Goal: Information Seeking & Learning: Learn about a topic

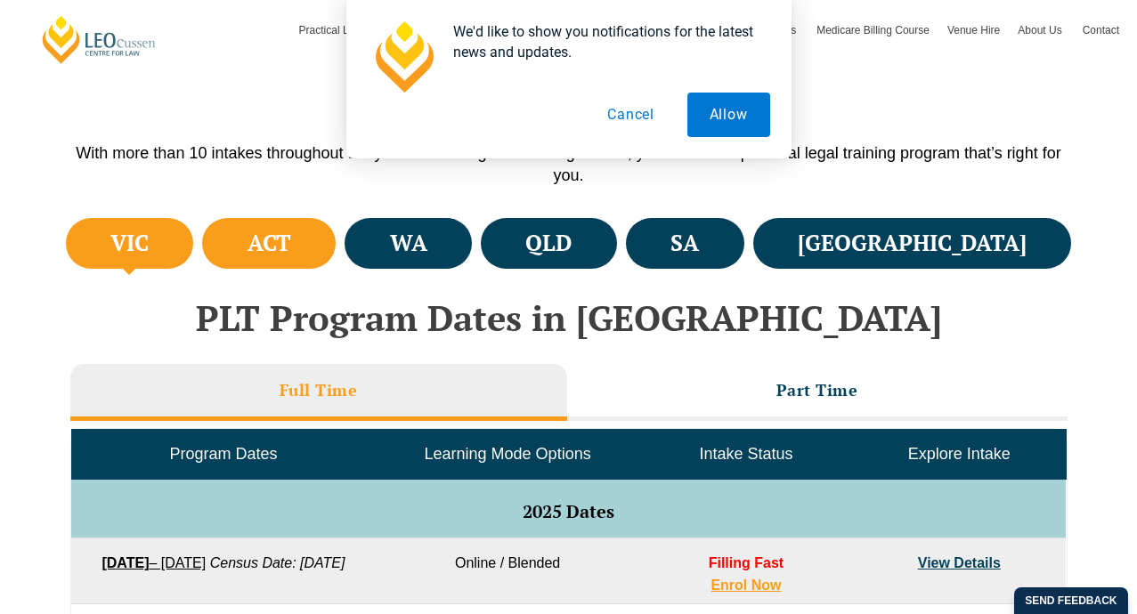
click at [291, 255] on h4 "ACT" at bounding box center [270, 243] width 44 height 29
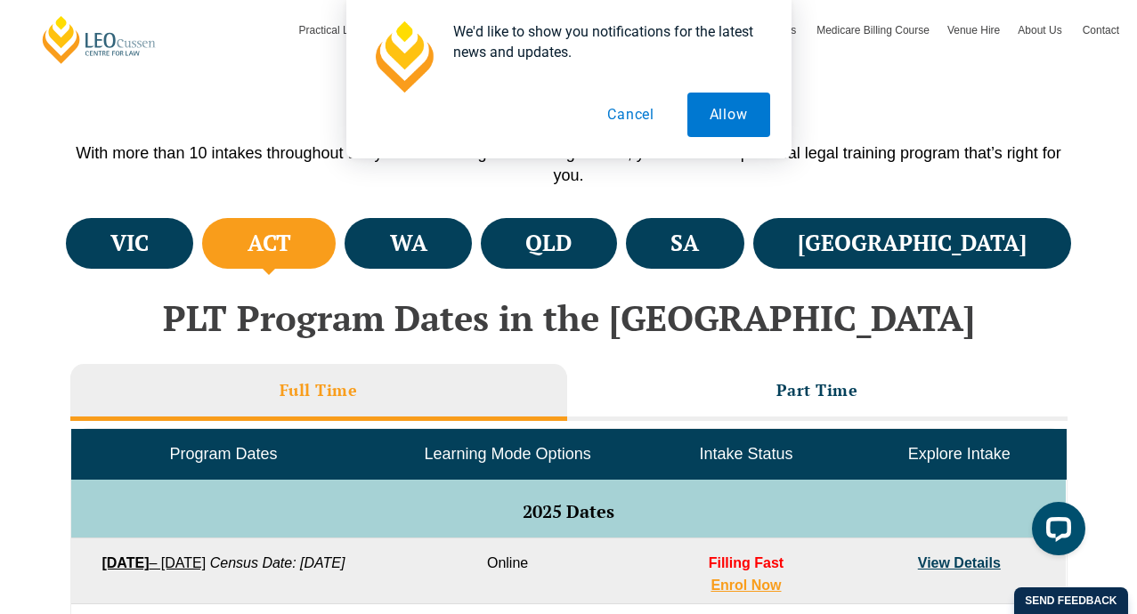
click at [623, 114] on button "Cancel" at bounding box center [631, 115] width 92 height 45
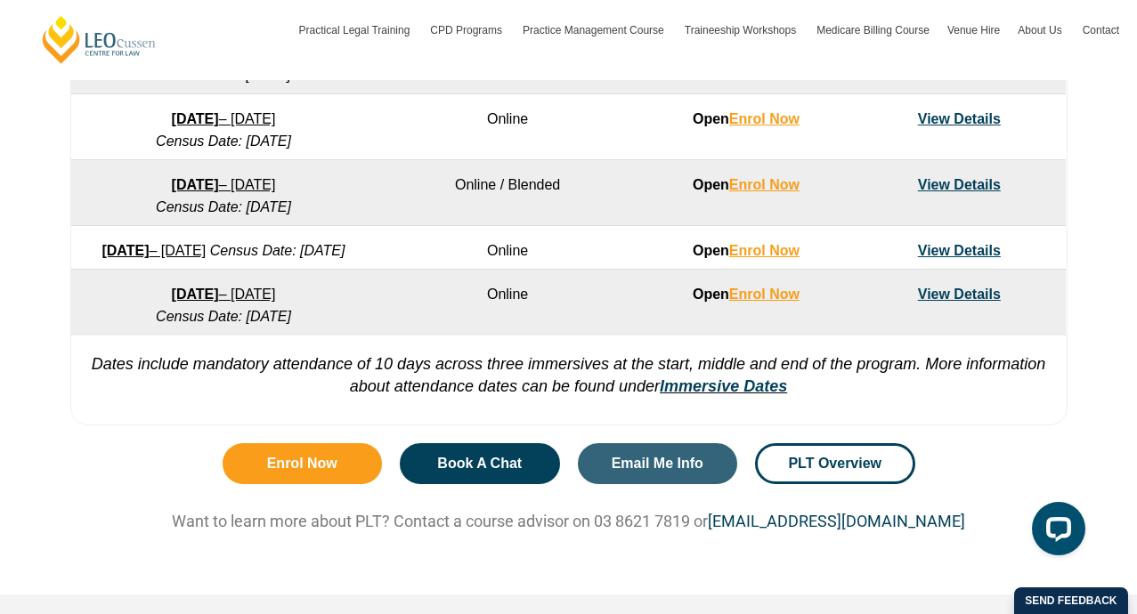
scroll to position [1352, 0]
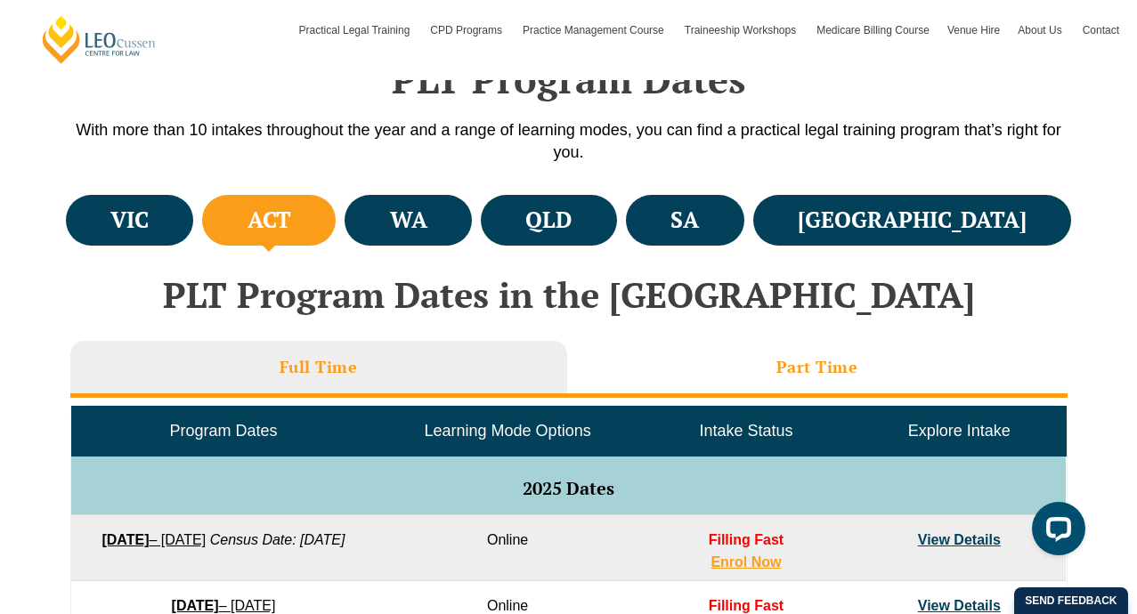
click at [660, 359] on li "Part Time" at bounding box center [817, 369] width 500 height 57
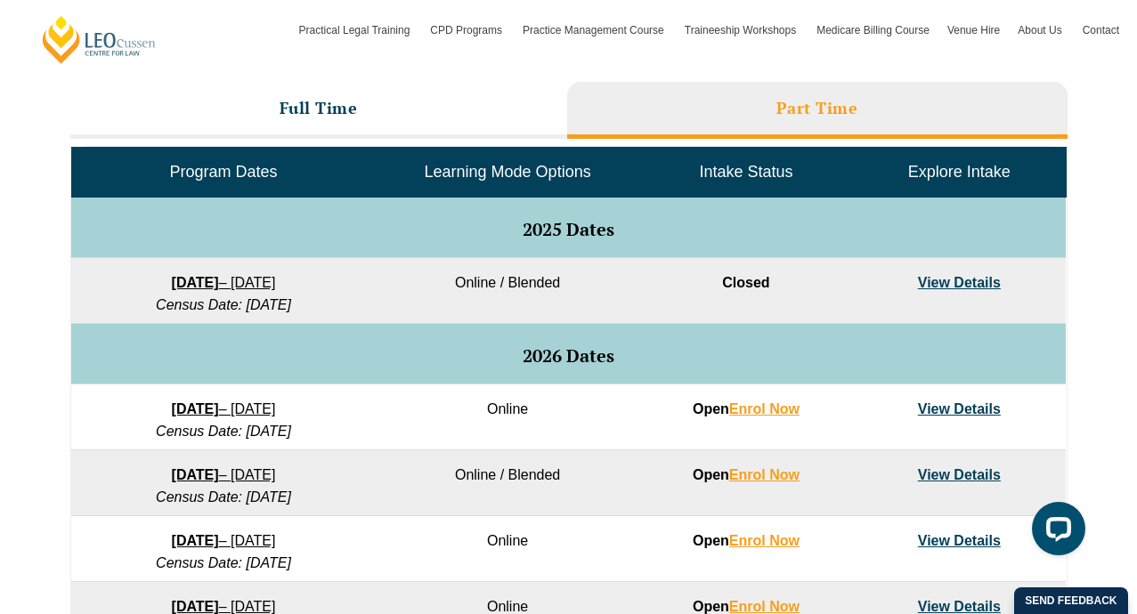
scroll to position [802, 0]
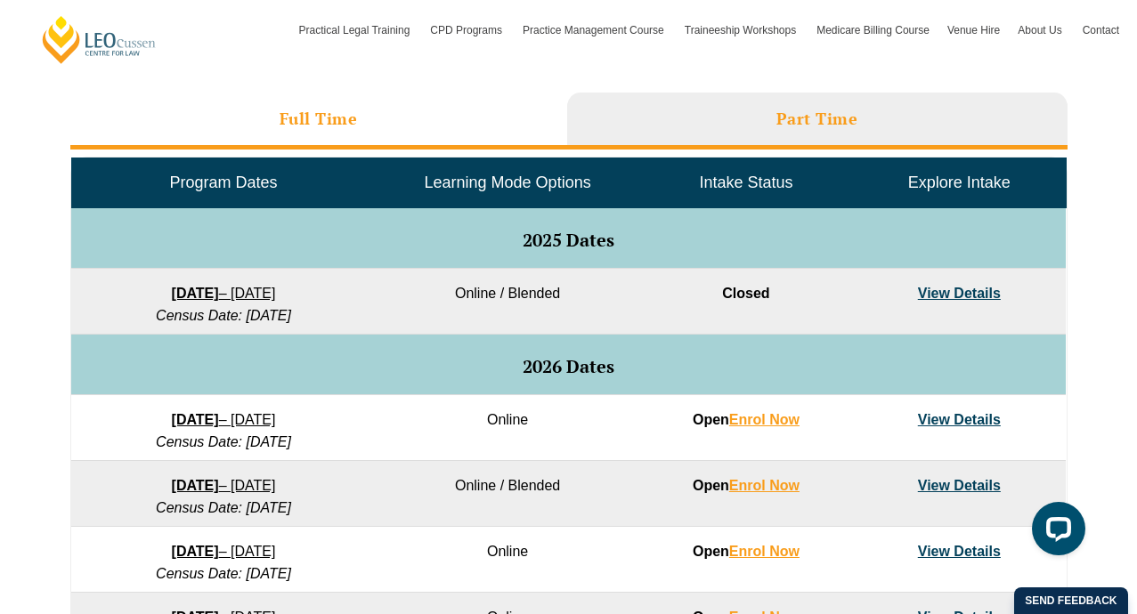
click at [373, 126] on li "Full Time" at bounding box center [318, 121] width 497 height 57
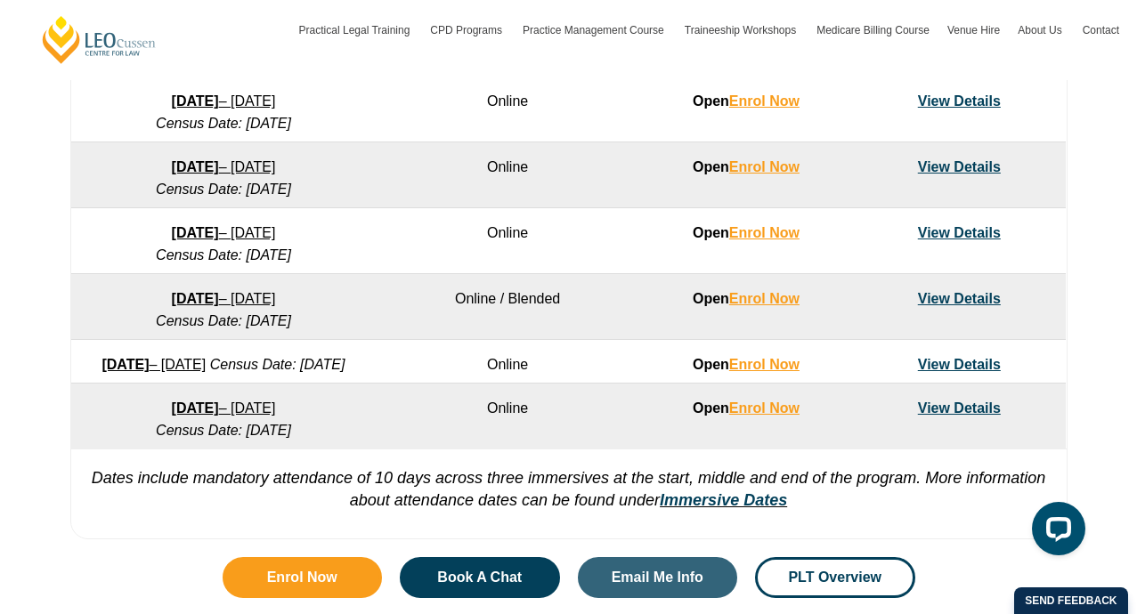
scroll to position [1252, 0]
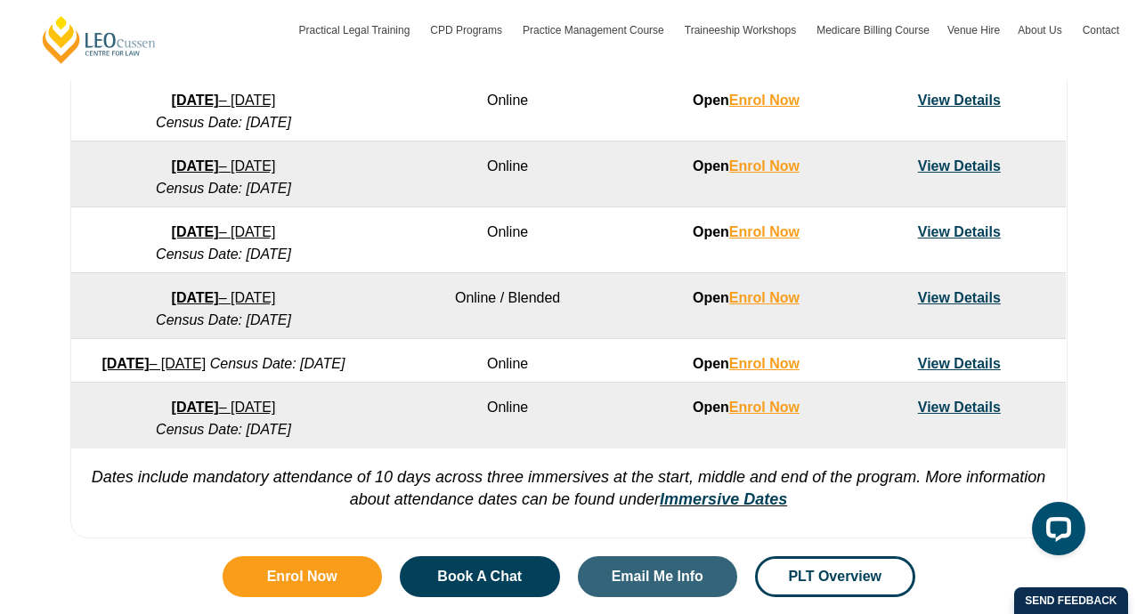
click at [957, 235] on link "View Details" at bounding box center [959, 231] width 83 height 15
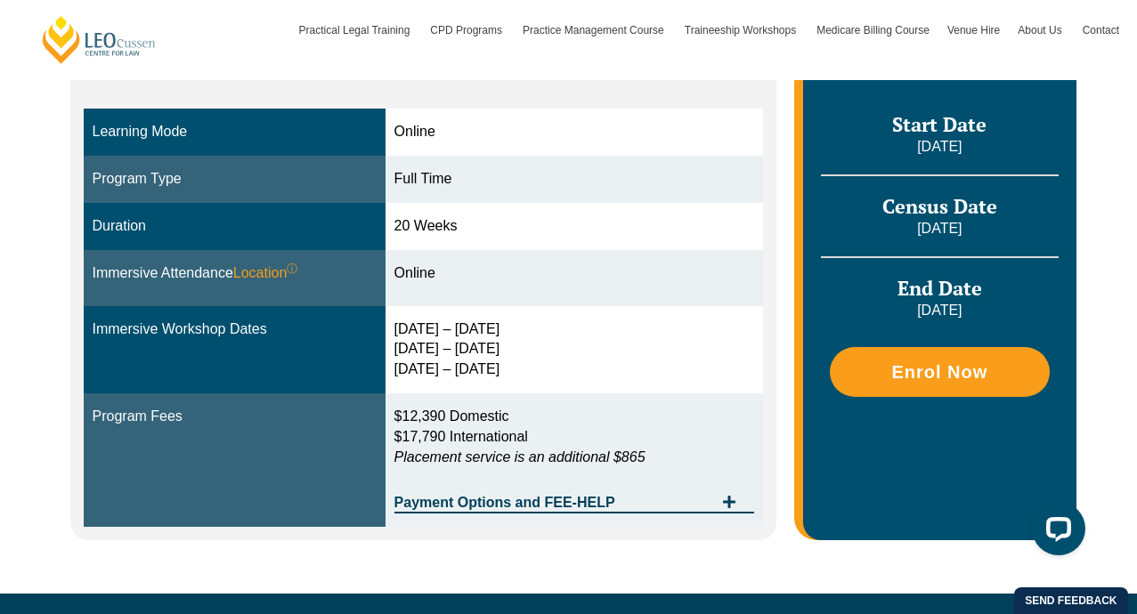
scroll to position [495, 0]
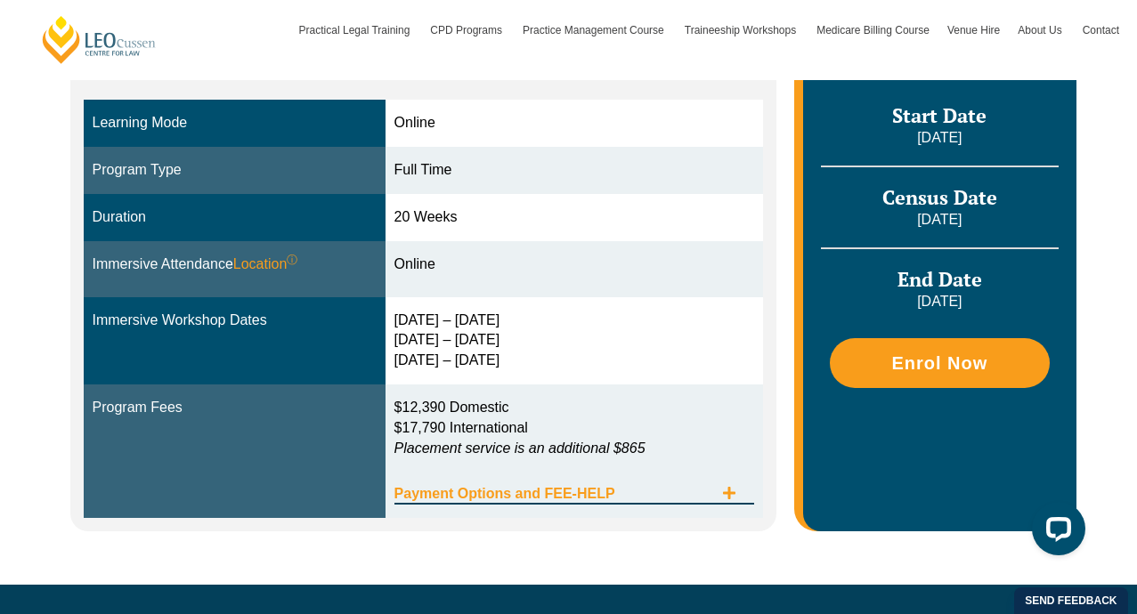
click at [726, 488] on icon "Tabs. Open items with Enter or Space, close with Escape and navigate using the …" at bounding box center [729, 493] width 14 height 14
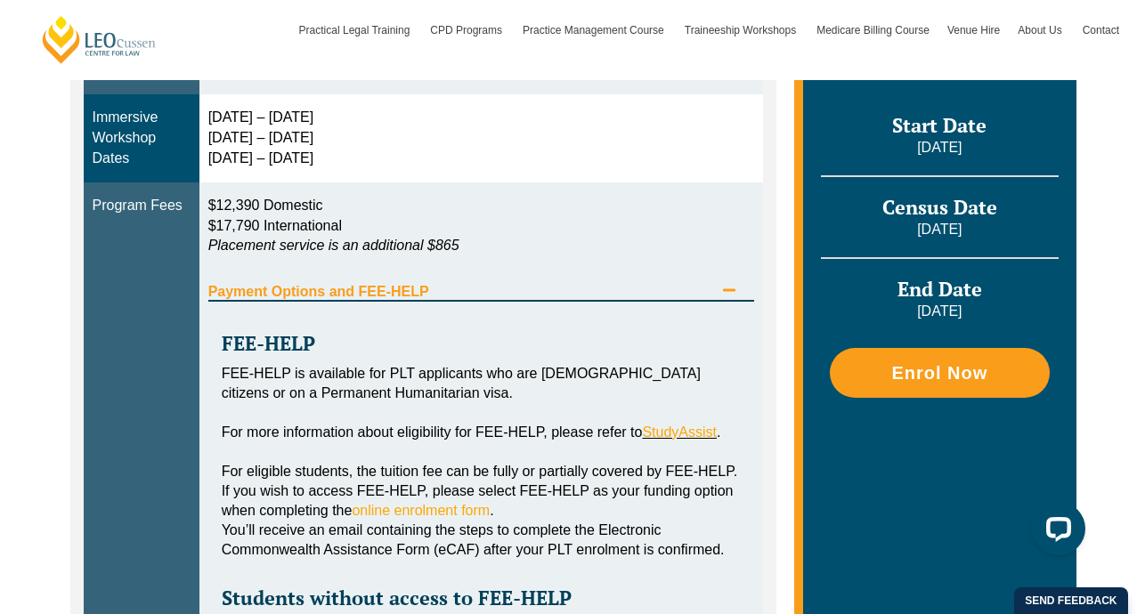
scroll to position [736, 0]
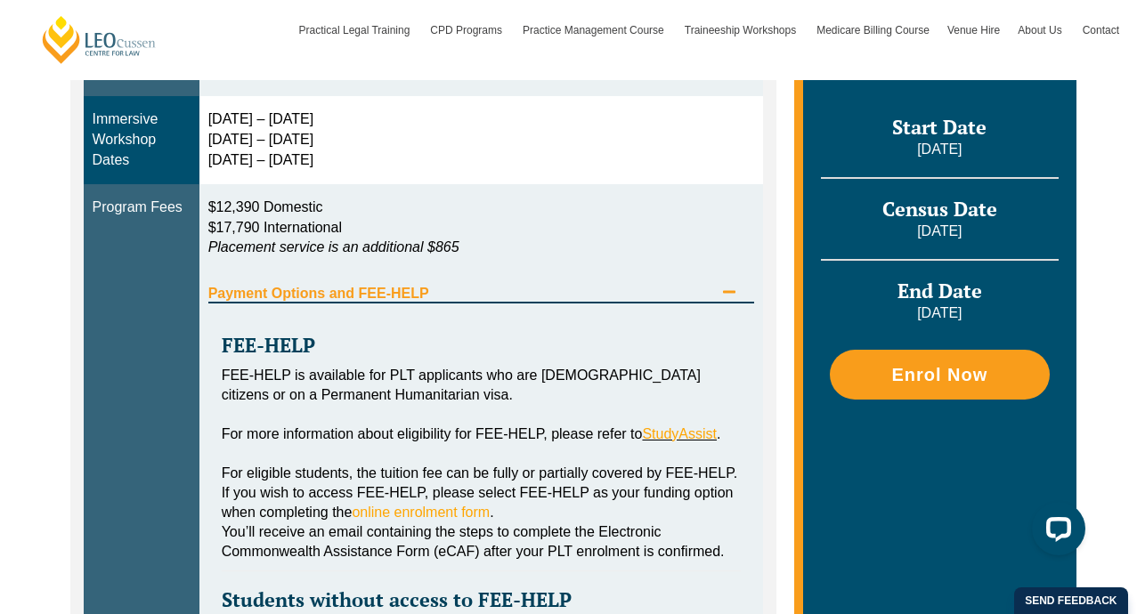
click at [731, 291] on icon "Tabs. Open items with Enter or Space, close with Escape and navigate using the …" at bounding box center [729, 292] width 12 height 3
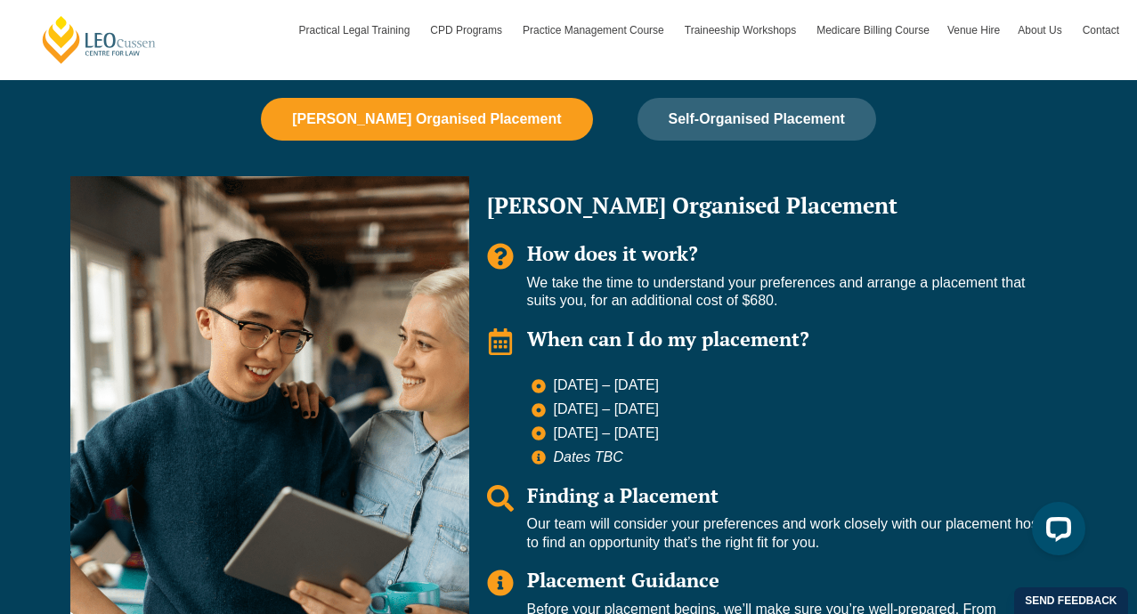
scroll to position [1211, 0]
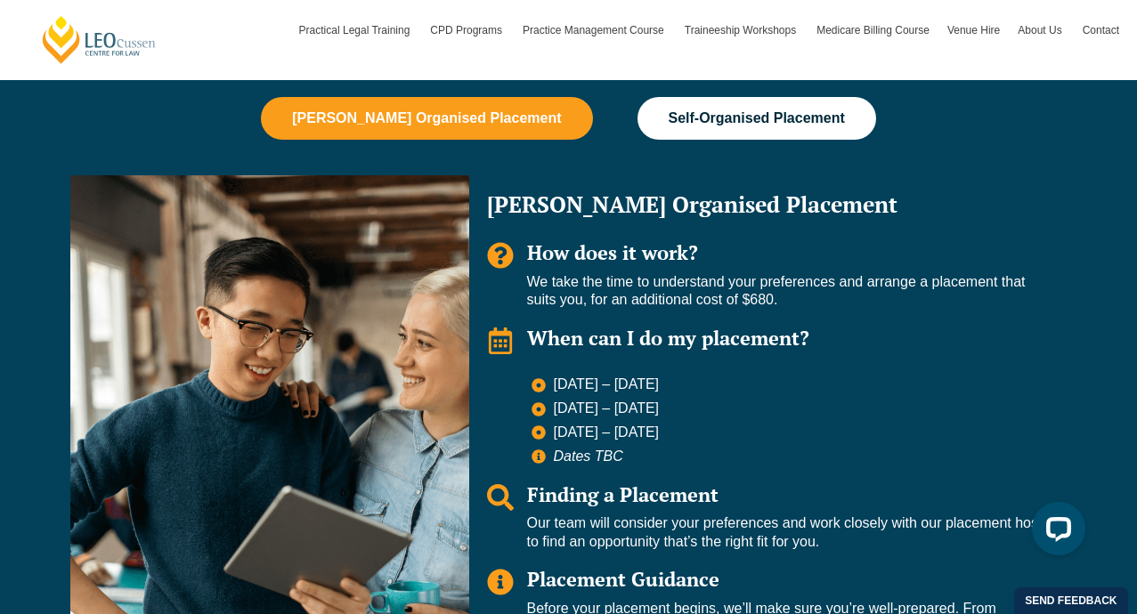
click at [710, 132] on button "Self-Organised Placement" at bounding box center [756, 118] width 239 height 43
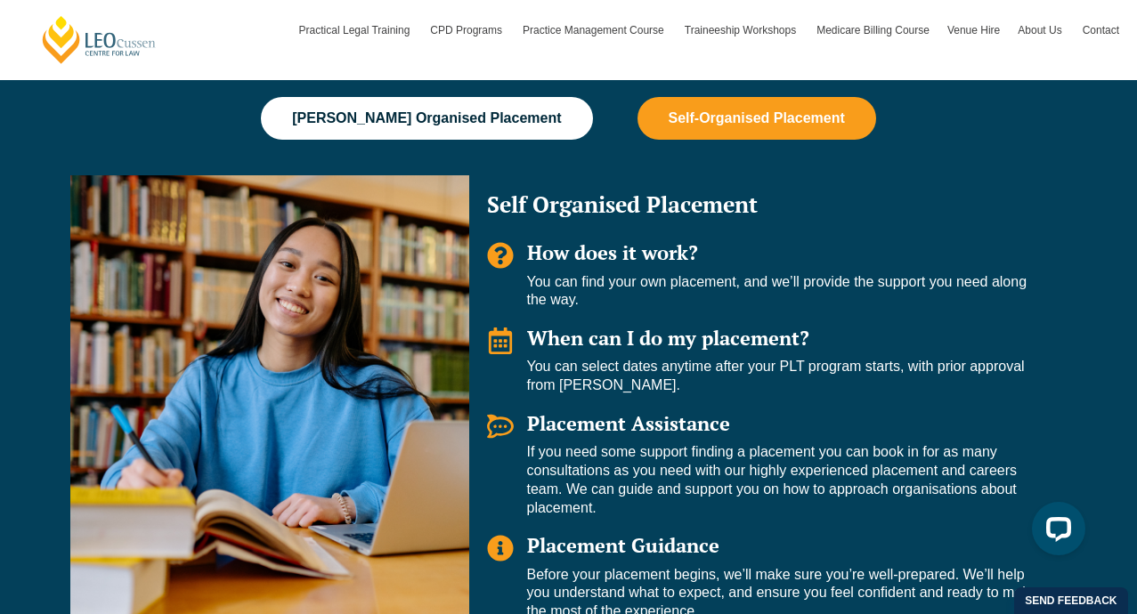
click at [467, 111] on span "Leo Cussen Organised Placement" at bounding box center [426, 118] width 269 height 16
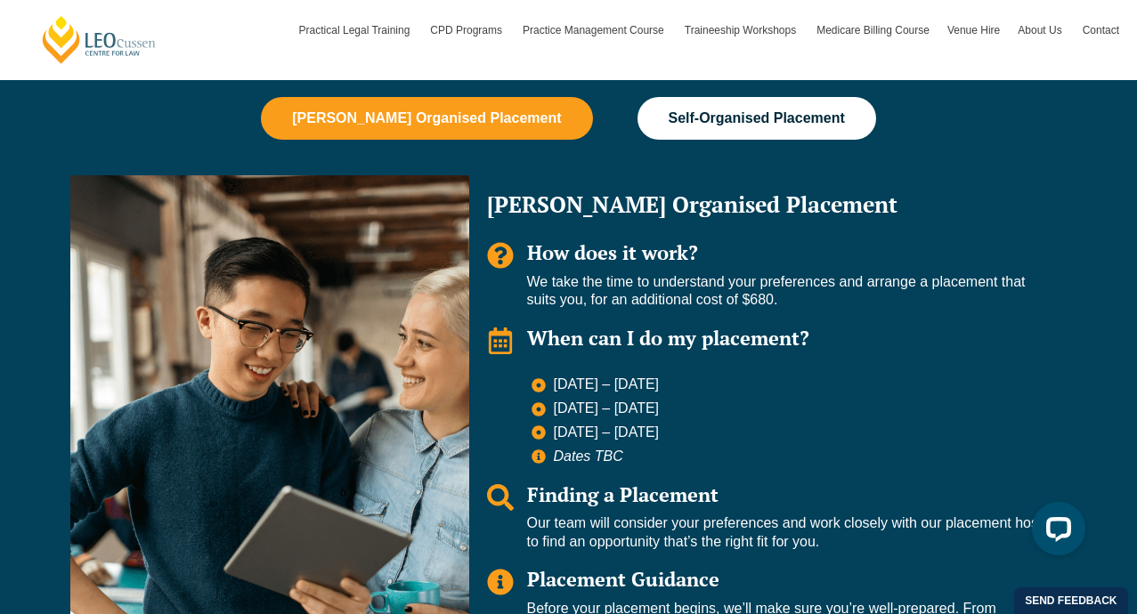
click at [697, 136] on button "Self-Organised Placement" at bounding box center [756, 118] width 239 height 43
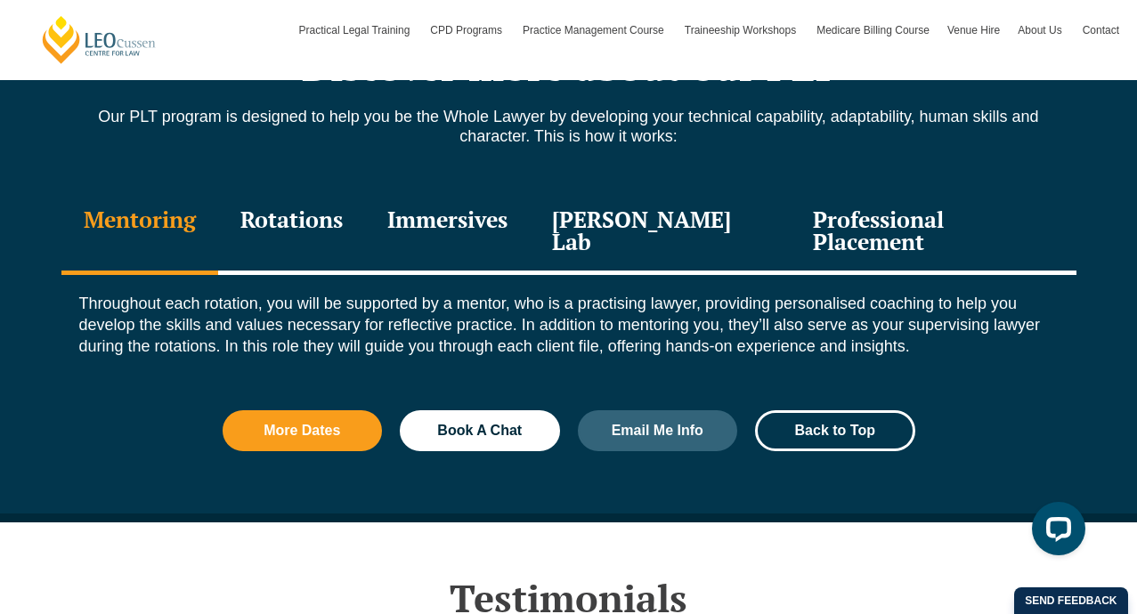
scroll to position [1922, 0]
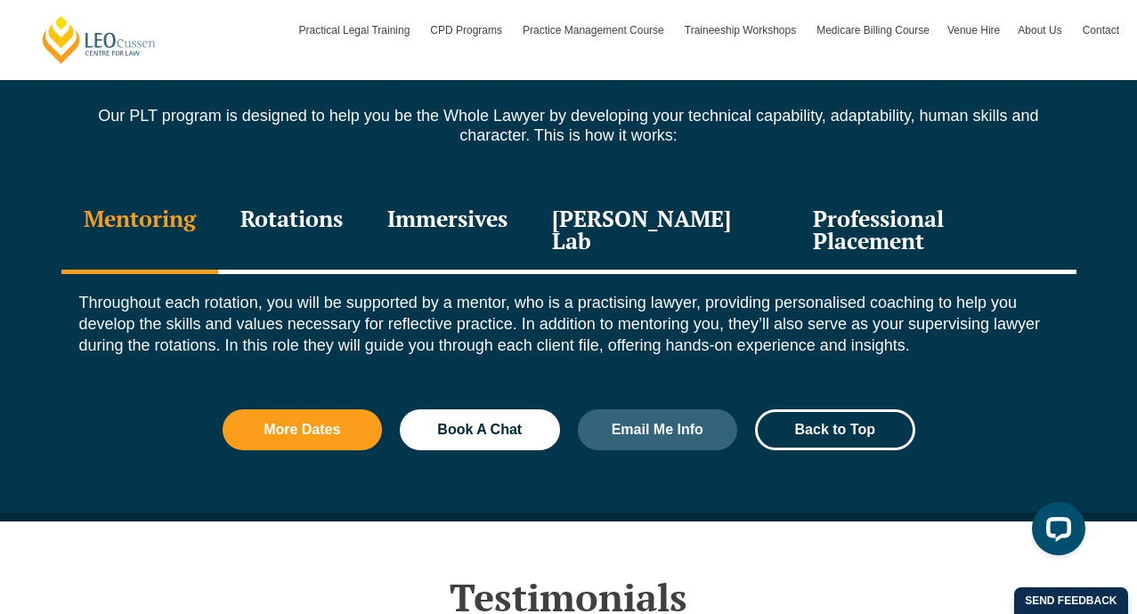
click at [282, 239] on div "Rotations" at bounding box center [291, 232] width 147 height 85
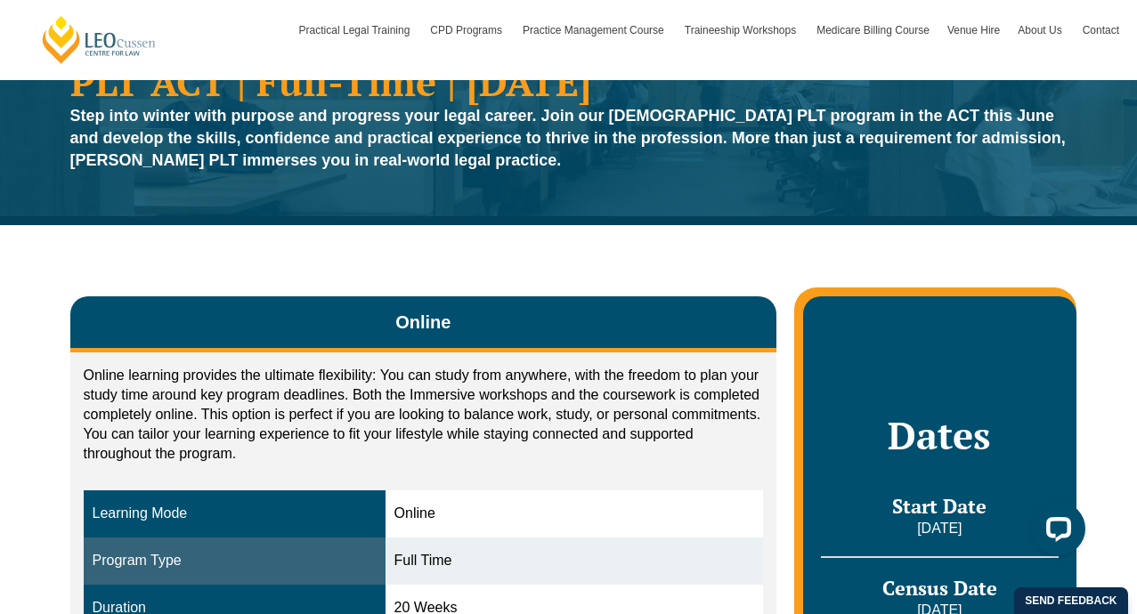
scroll to position [0, 0]
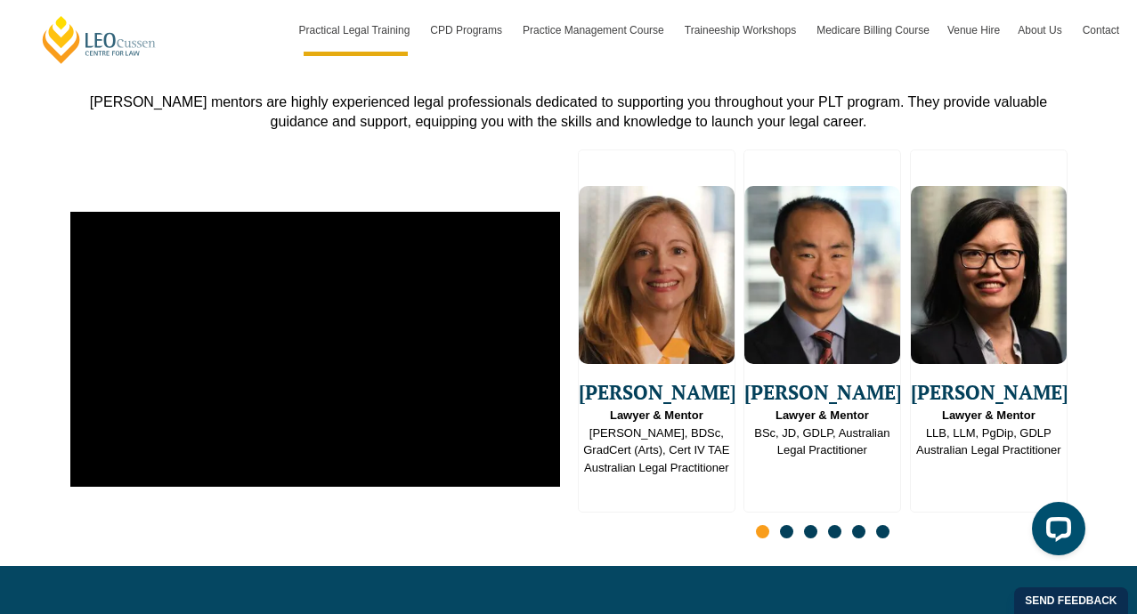
scroll to position [4507, 0]
